Goal: Task Accomplishment & Management: Complete application form

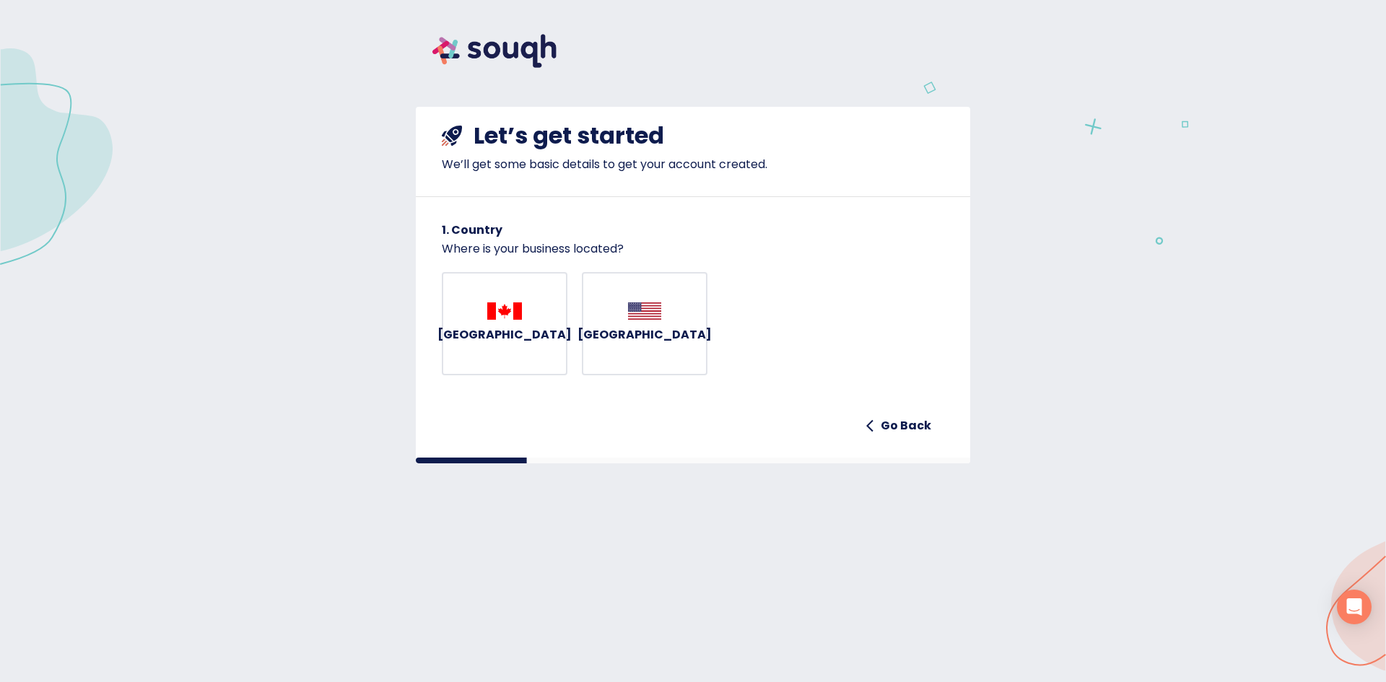
click at [508, 319] on img "button" at bounding box center [504, 311] width 35 height 17
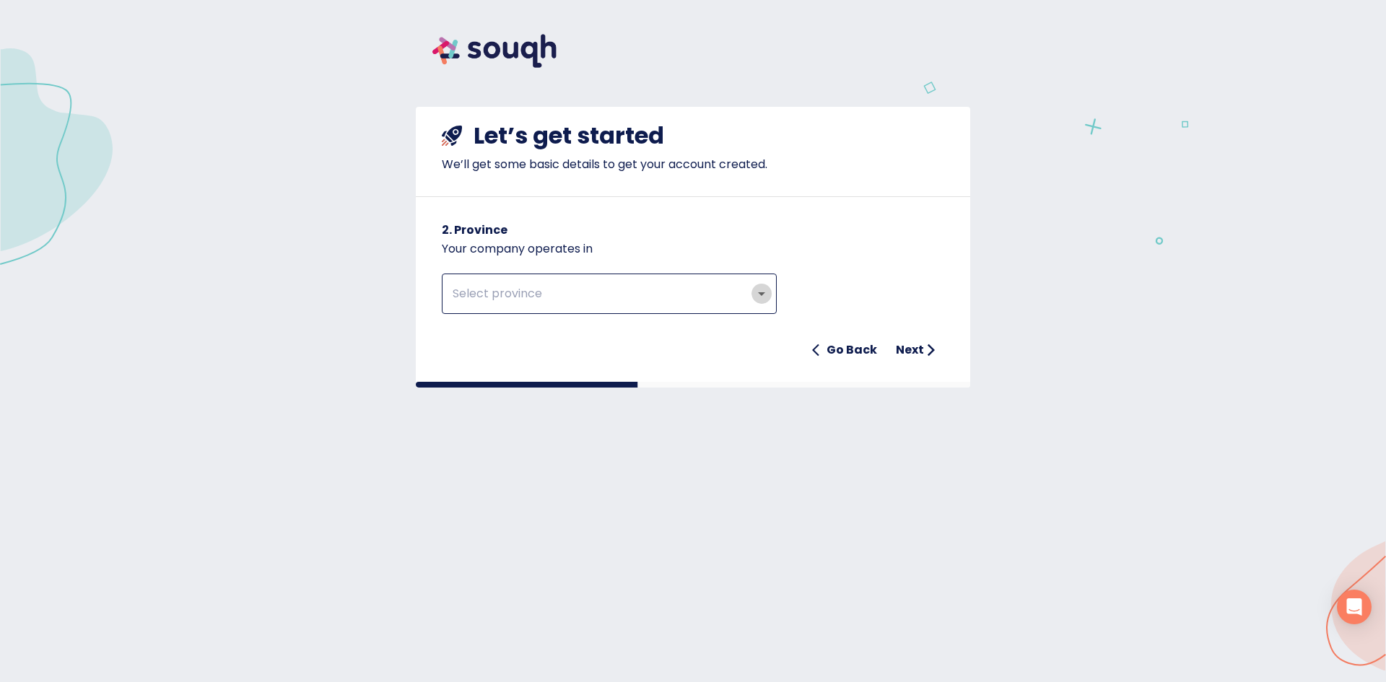
click at [760, 287] on icon "Open" at bounding box center [761, 293] width 17 height 17
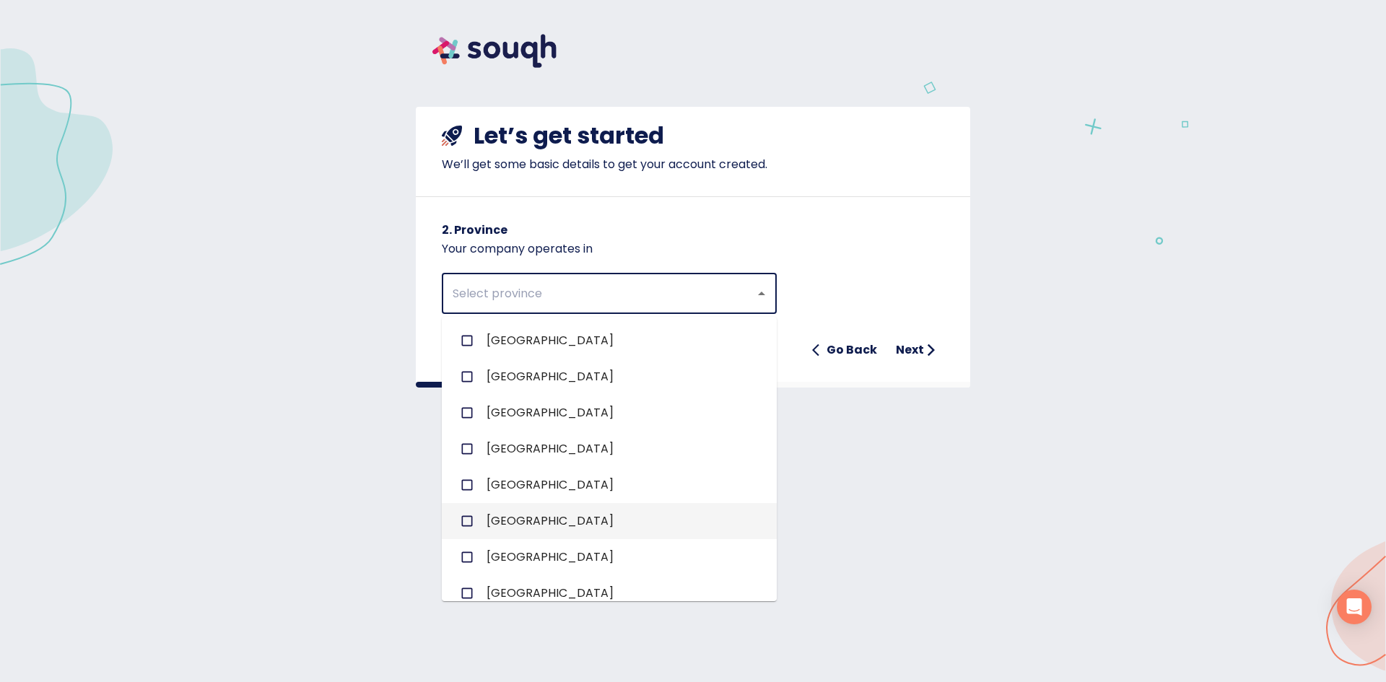
scroll to position [144, 0]
click at [467, 487] on input "checkbox" at bounding box center [466, 485] width 27 height 27
checkbox input "true"
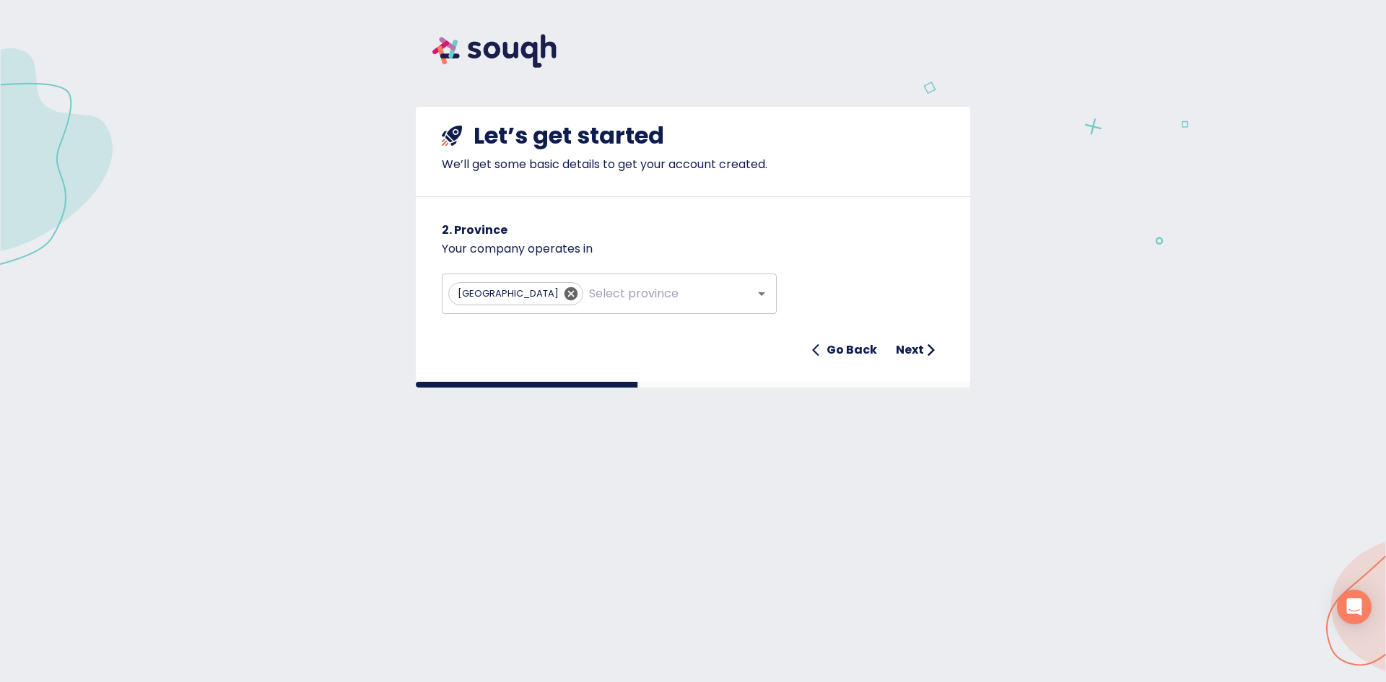
click at [846, 261] on div "Ontario ​ Go Back Next" at bounding box center [693, 311] width 503 height 107
click at [918, 349] on h6 "Next" at bounding box center [910, 350] width 28 height 20
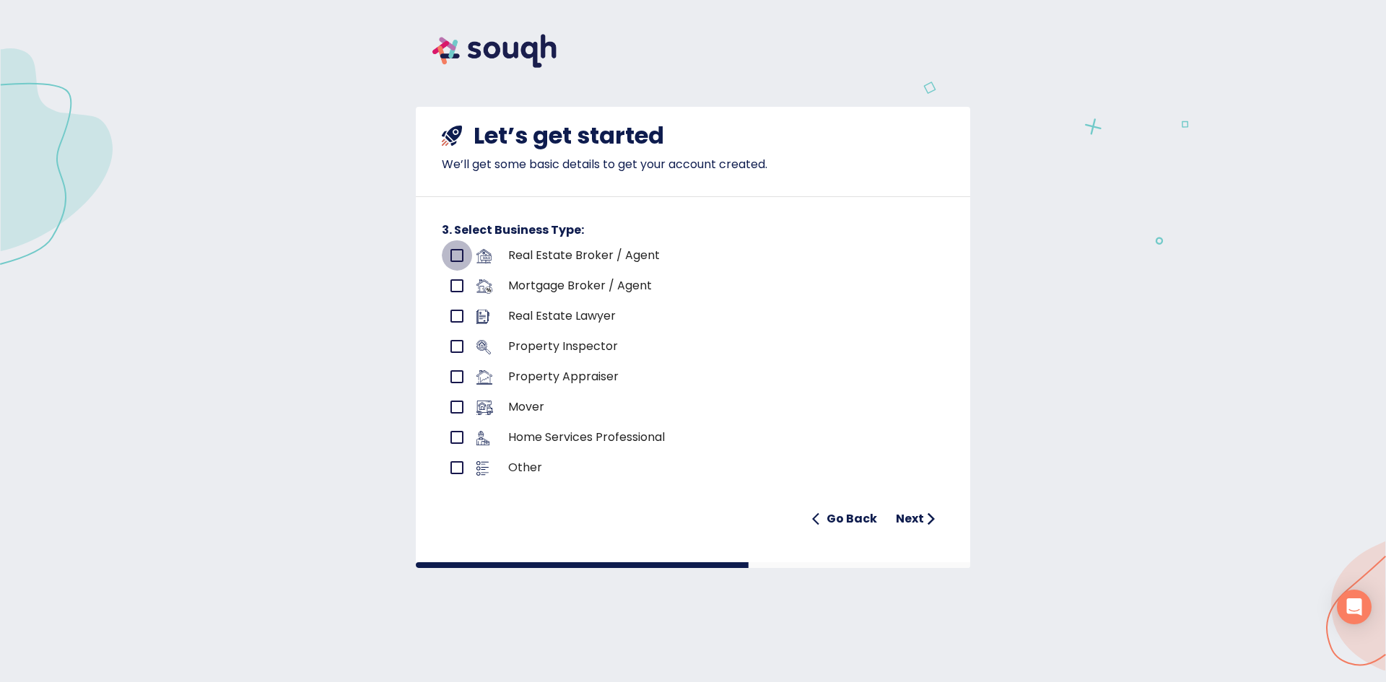
click at [453, 253] on input "primary checkbox" at bounding box center [457, 255] width 30 height 30
checkbox input "true"
click at [911, 519] on h6 "Next" at bounding box center [910, 519] width 28 height 20
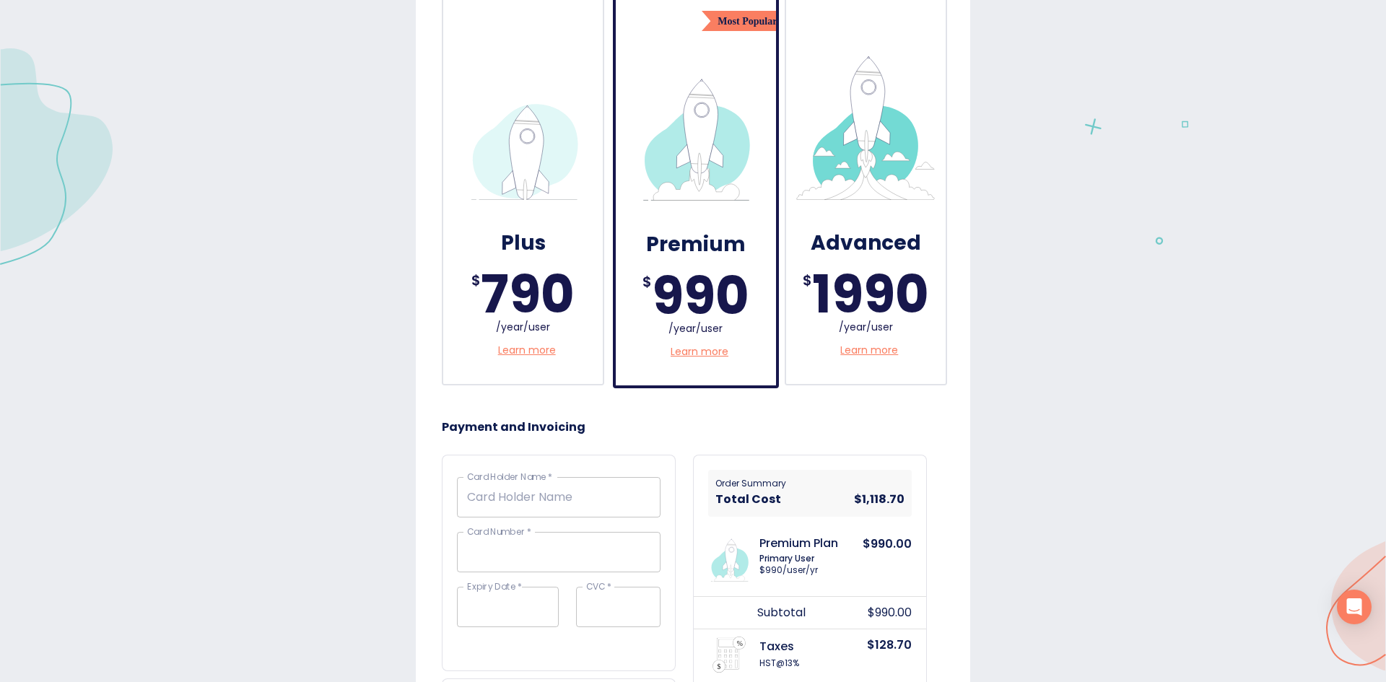
scroll to position [0, 0]
